Goal: Task Accomplishment & Management: Complete application form

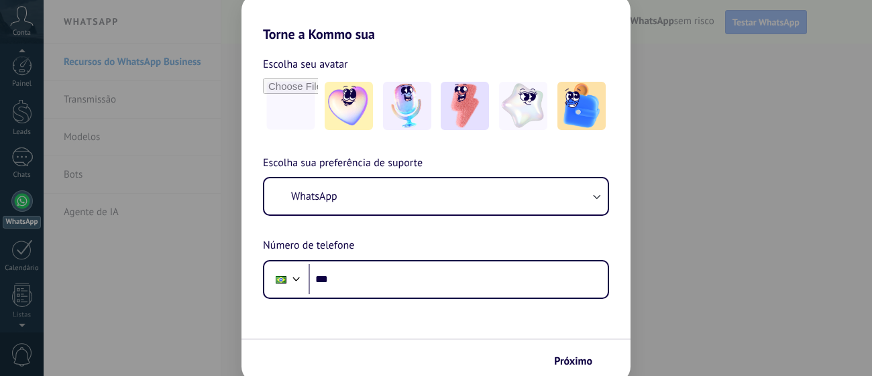
click at [678, 225] on div "Torne a Kommo sua Escolha seu avatar Escolha sua preferência de suporte WhatsAp…" at bounding box center [436, 188] width 872 height 376
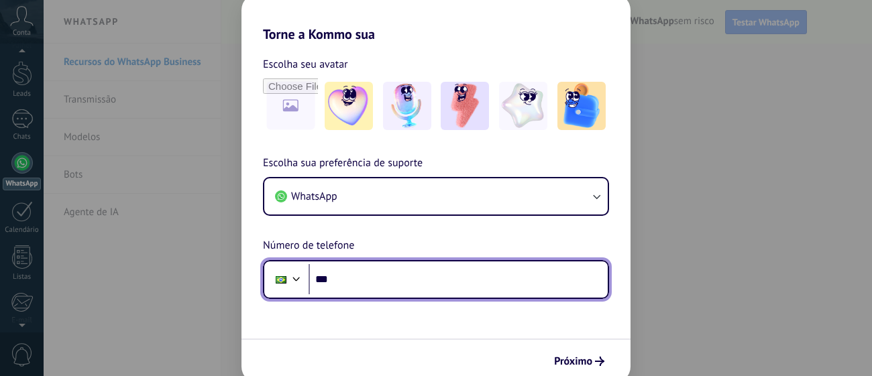
click at [482, 268] on input "***" at bounding box center [458, 279] width 299 height 31
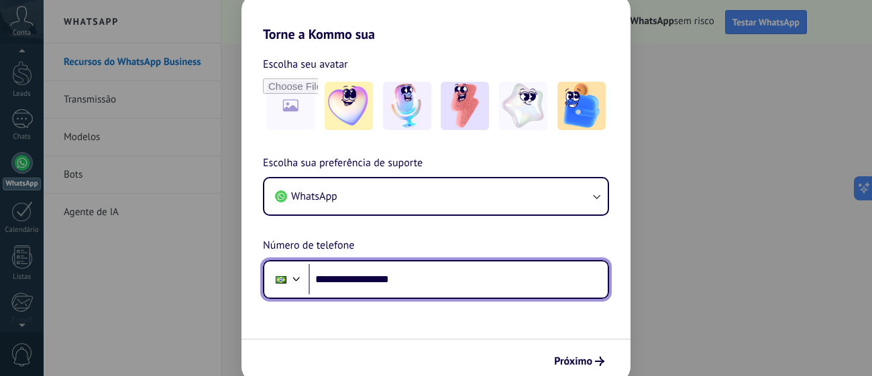
type input "**********"
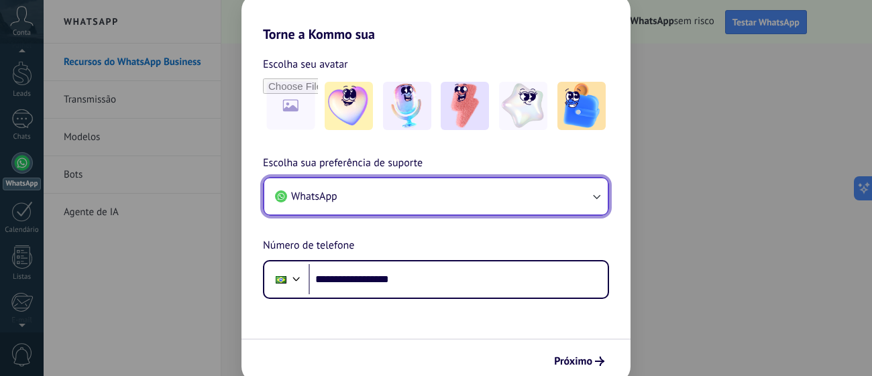
click at [603, 194] on icon "button" at bounding box center [596, 196] width 13 height 13
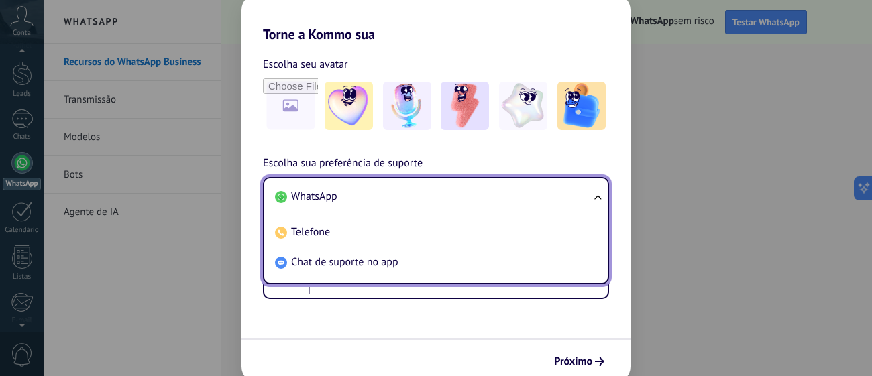
click at [446, 211] on li "WhatsApp" at bounding box center [433, 197] width 327 height 30
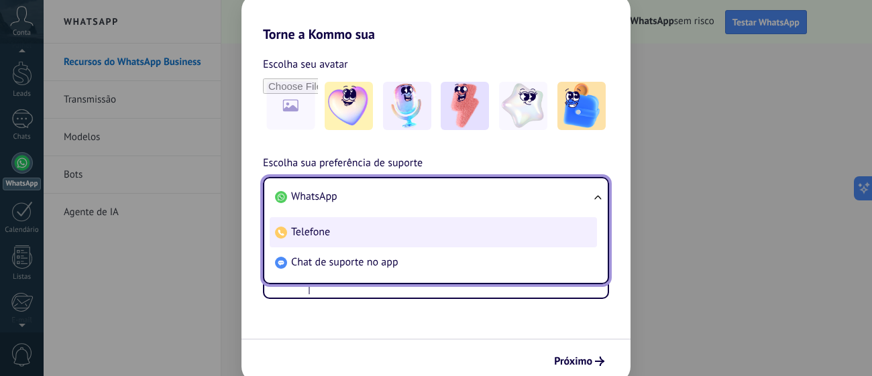
click at [547, 231] on li "Telefone" at bounding box center [433, 232] width 327 height 30
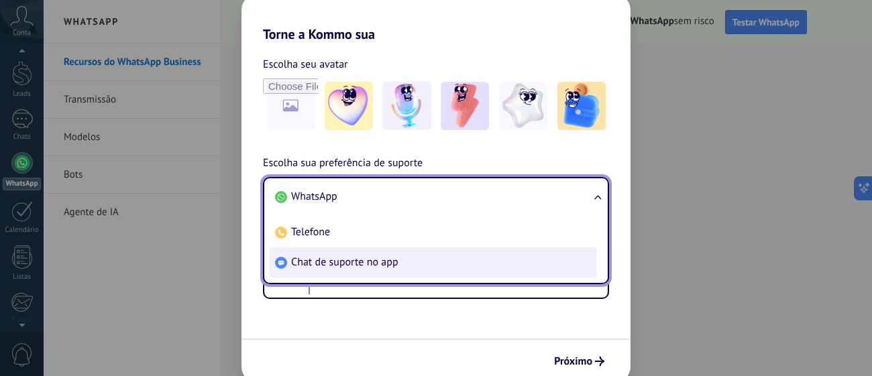
click at [425, 264] on li "Chat de suporte no app" at bounding box center [433, 262] width 327 height 30
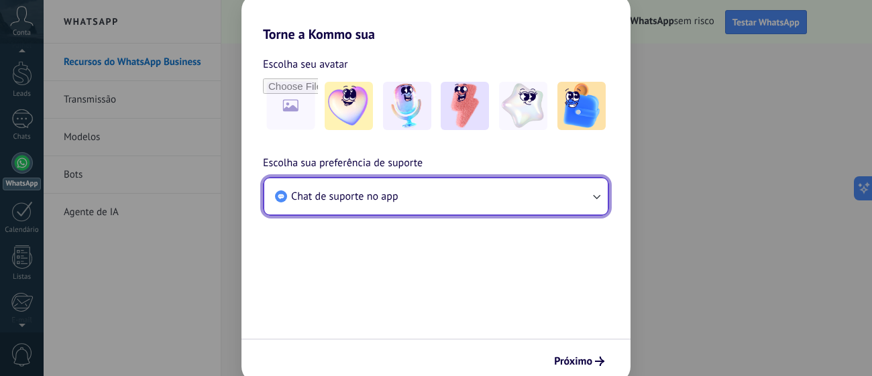
click at [596, 199] on icon "button" at bounding box center [596, 196] width 13 height 13
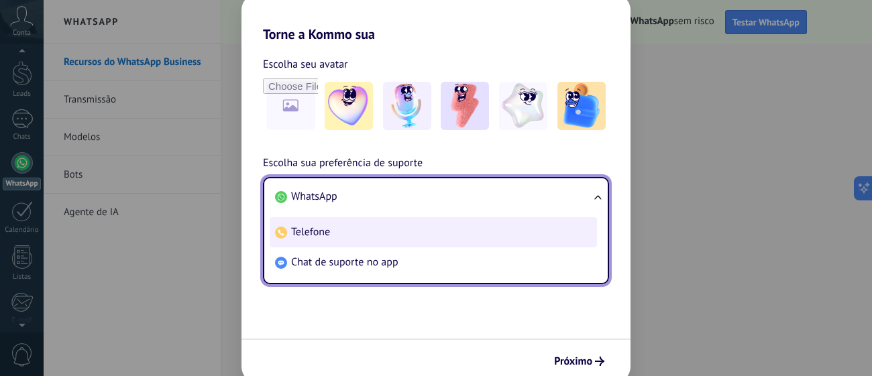
click at [567, 243] on li "Telefone" at bounding box center [433, 232] width 327 height 30
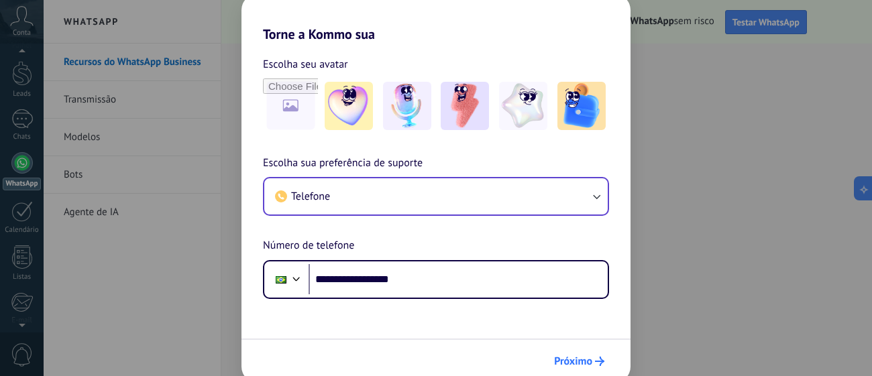
click at [592, 360] on span "Próximo" at bounding box center [579, 361] width 50 height 9
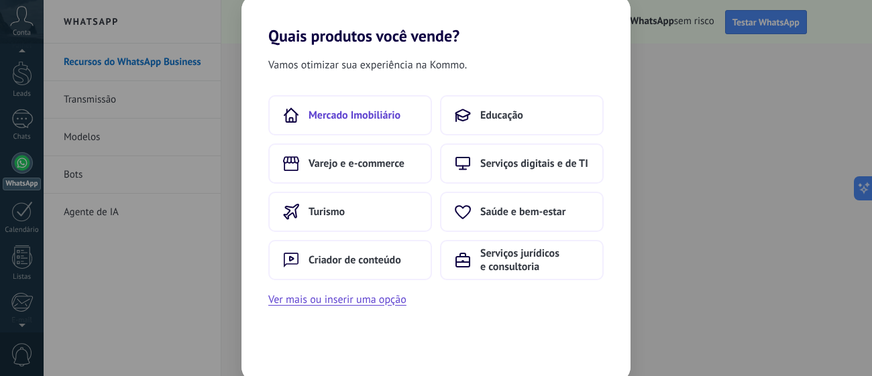
click at [359, 125] on button "Mercado Imobiliário" at bounding box center [350, 115] width 164 height 40
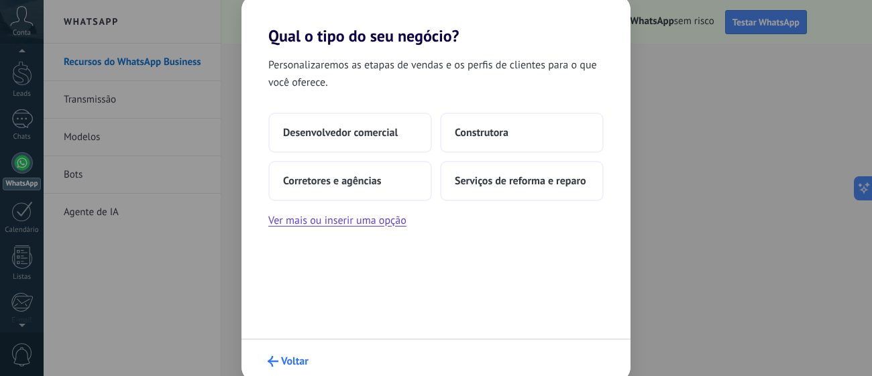
click at [286, 359] on span "Voltar" at bounding box center [294, 361] width 27 height 9
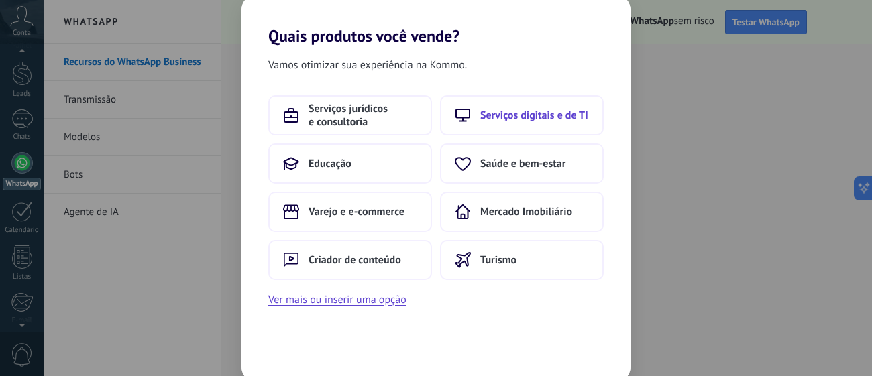
click at [486, 125] on button "Serviços digitais e de TI" at bounding box center [522, 115] width 164 height 40
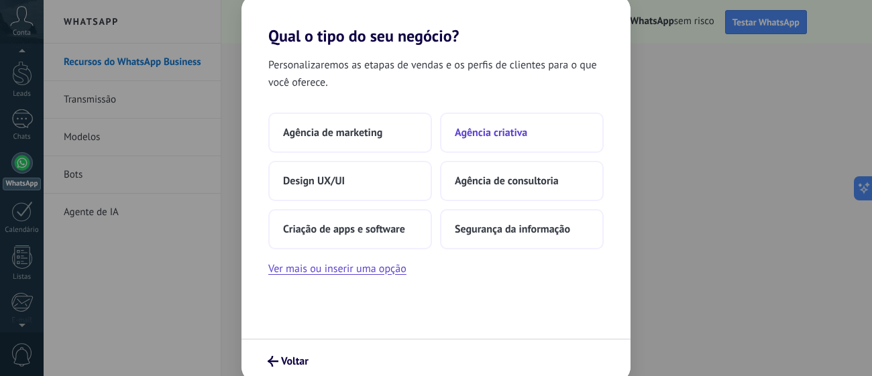
click at [565, 131] on button "Agência criativa" at bounding box center [522, 133] width 164 height 40
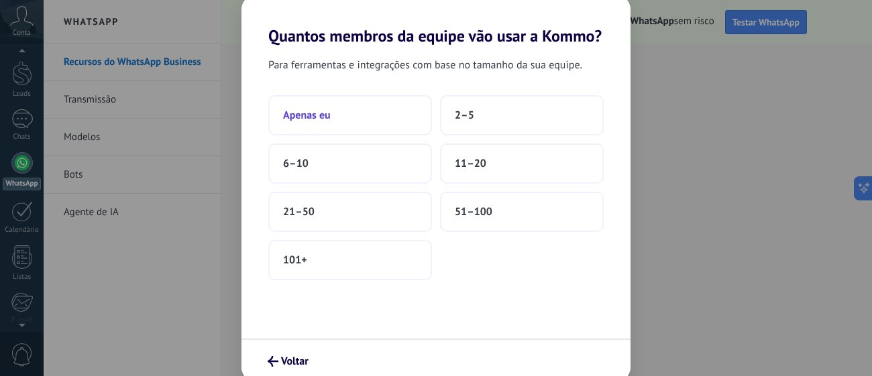
click at [353, 129] on button "Apenas eu" at bounding box center [350, 115] width 164 height 40
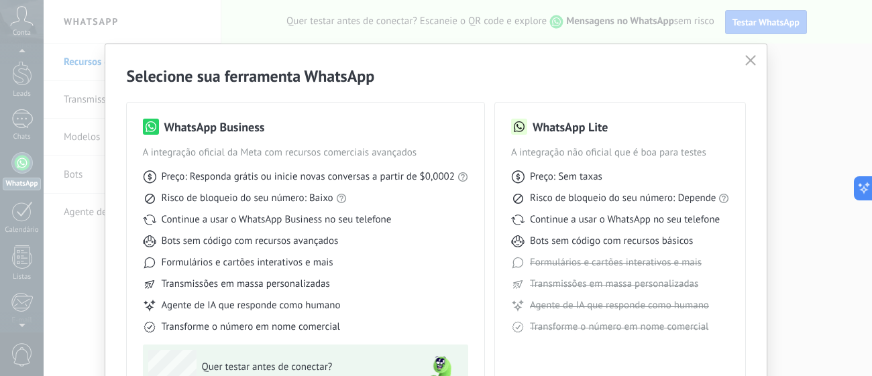
click at [745, 66] on span "button" at bounding box center [750, 61] width 11 height 12
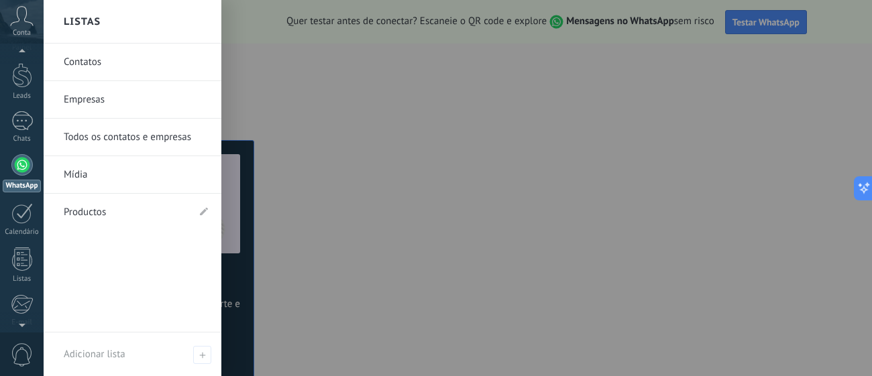
scroll to position [38, 0]
